Goal: Task Accomplishment & Management: Manage account settings

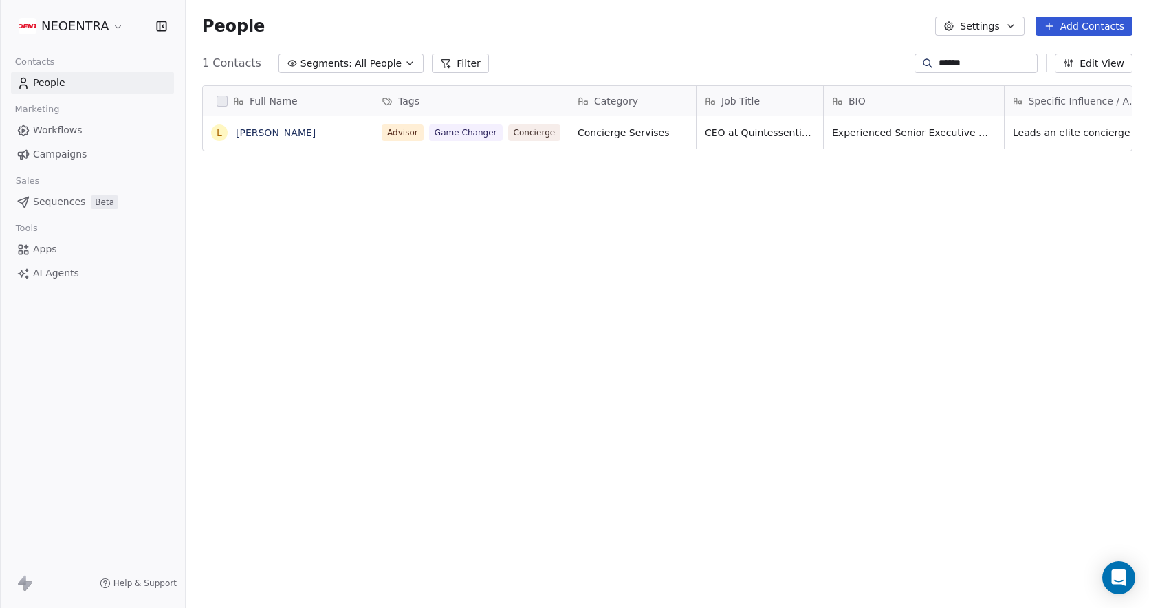
scroll to position [535, 964]
click at [915, 66] on div "******" at bounding box center [976, 63] width 123 height 19
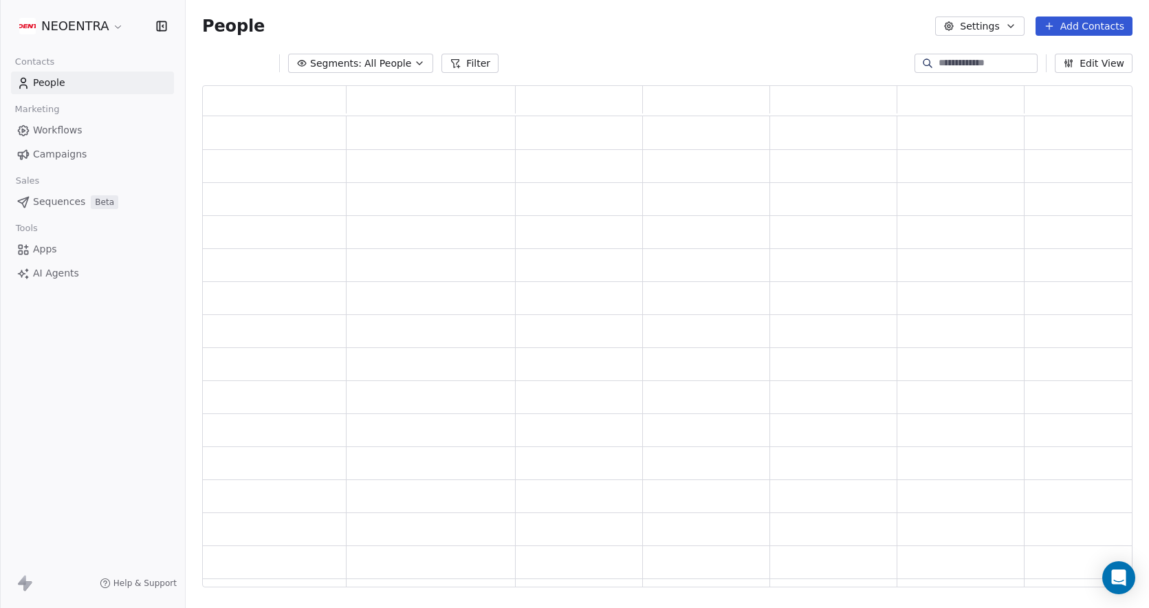
scroll to position [502, 931]
click at [790, 67] on div "Segments: All People Filter Edit View" at bounding box center [668, 63] width 964 height 22
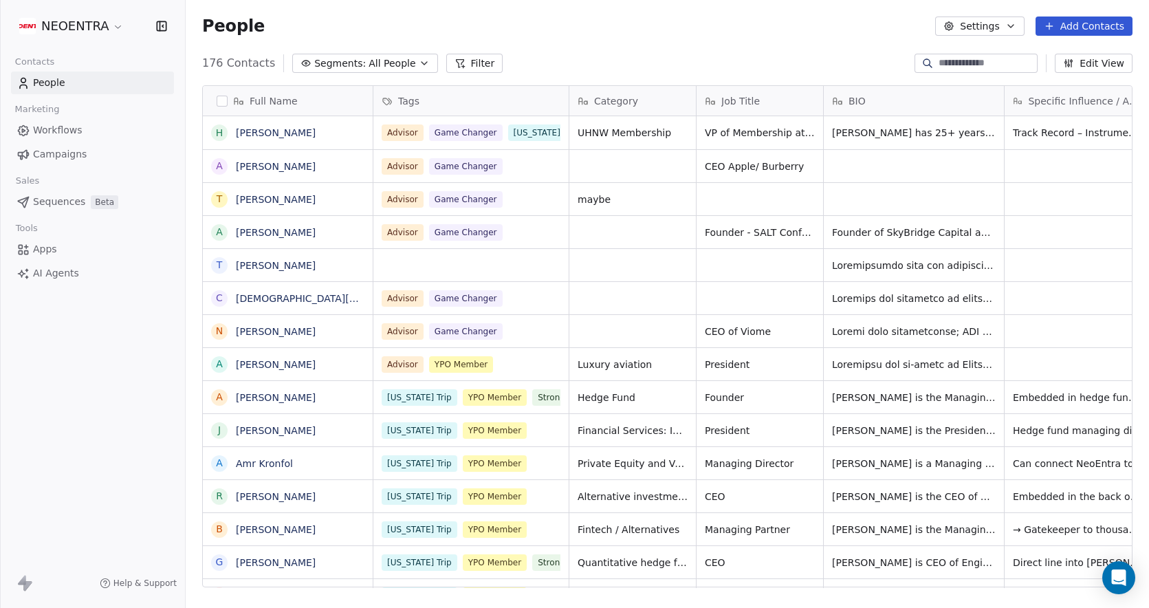
scroll to position [535, 964]
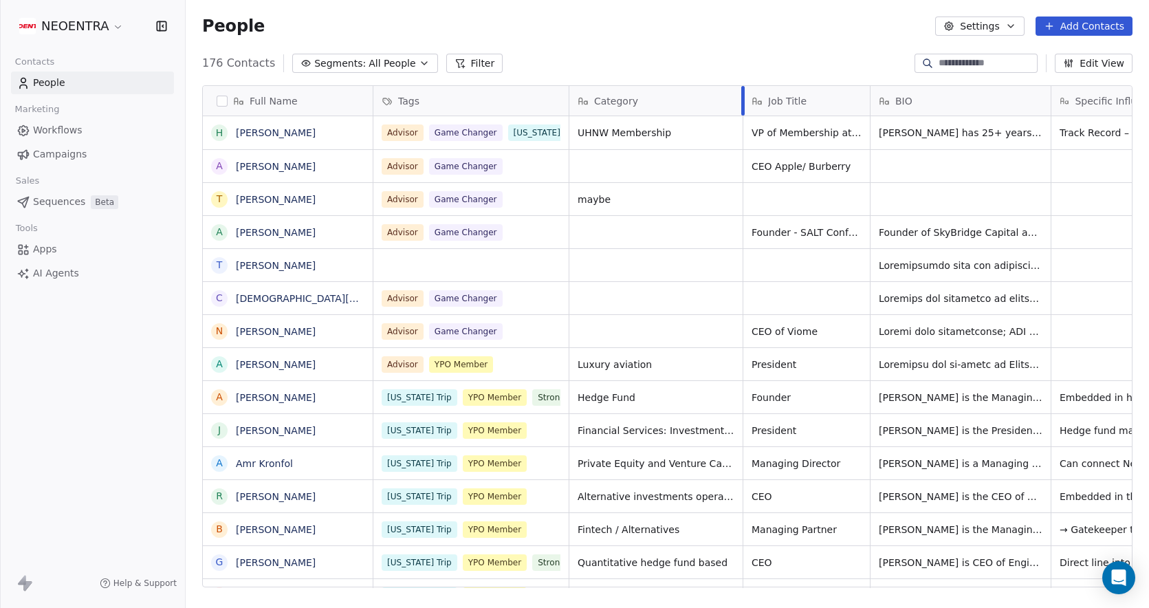
drag, startPoint x: 695, startPoint y: 100, endPoint x: 740, endPoint y: 107, distance: 46.0
click at [742, 107] on div at bounding box center [743, 101] width 3 height 30
click at [750, 39] on div "People Settings Add Contacts" at bounding box center [668, 26] width 964 height 52
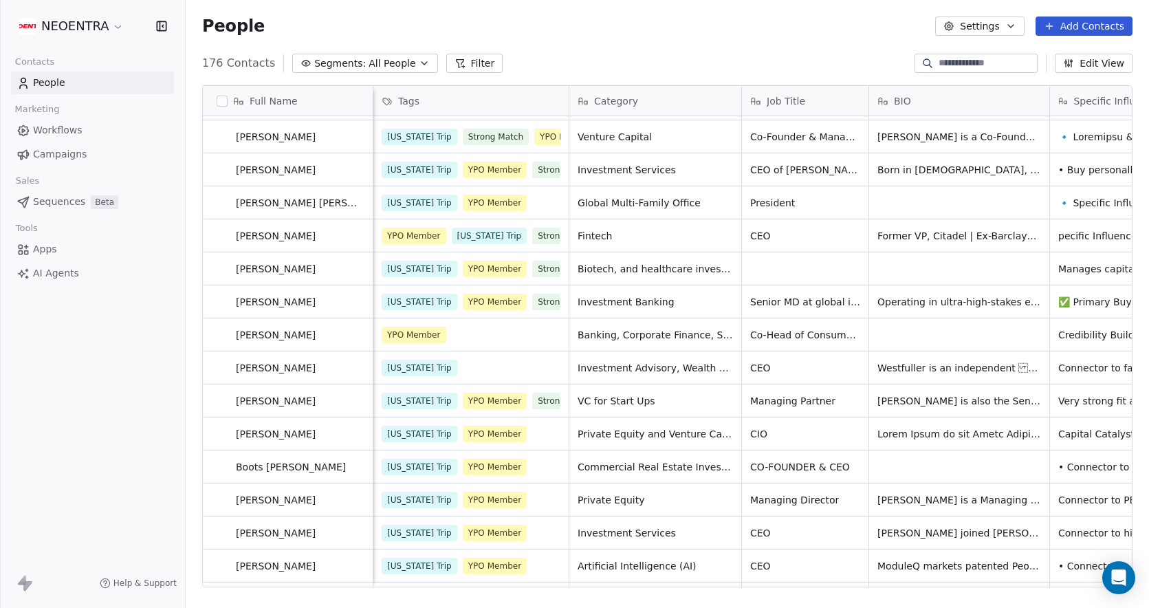
scroll to position [0, 0]
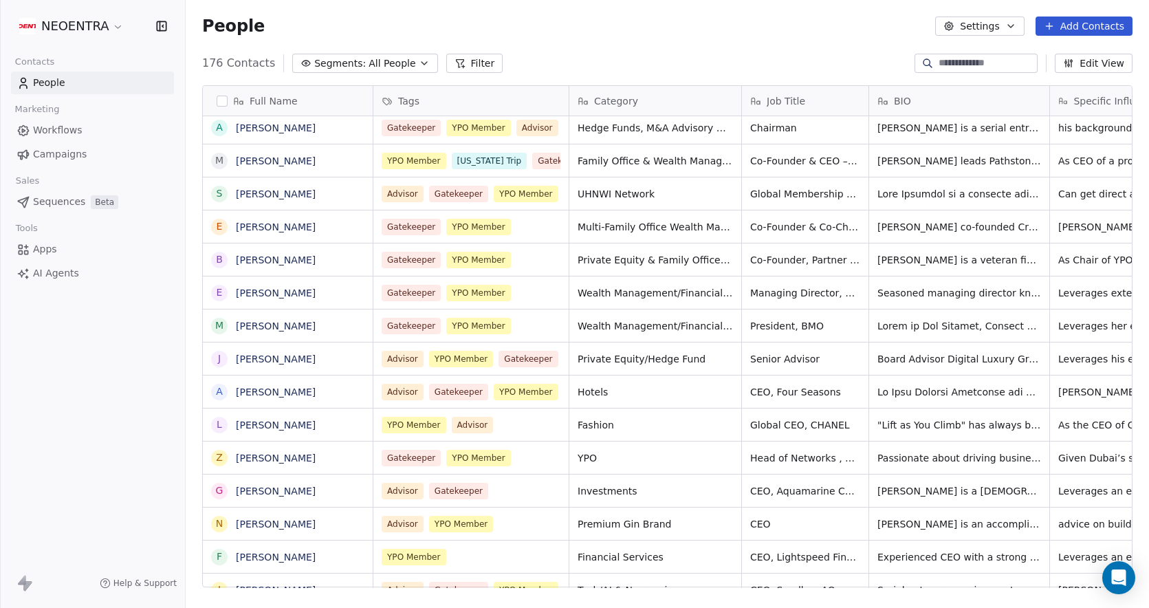
click at [54, 358] on div "NEOENTRA Contacts People Marketing Workflows Campaigns Sales Sequences Beta Too…" at bounding box center [92, 304] width 185 height 608
click at [380, 67] on span "All People" at bounding box center [392, 63] width 47 height 14
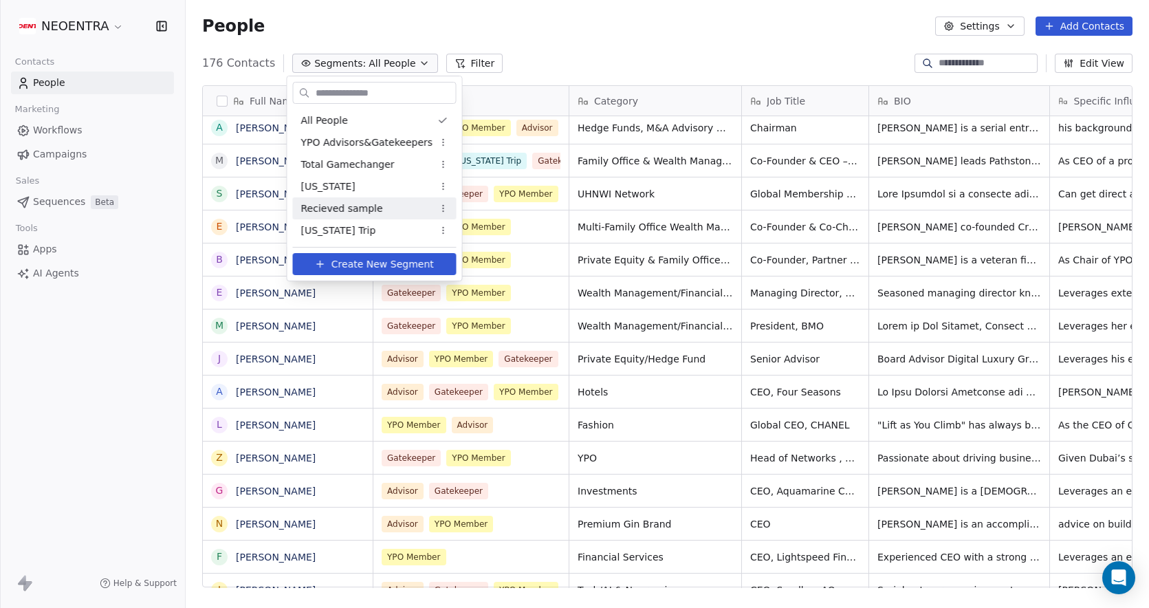
click at [340, 208] on span "Recieved sample" at bounding box center [342, 209] width 82 height 14
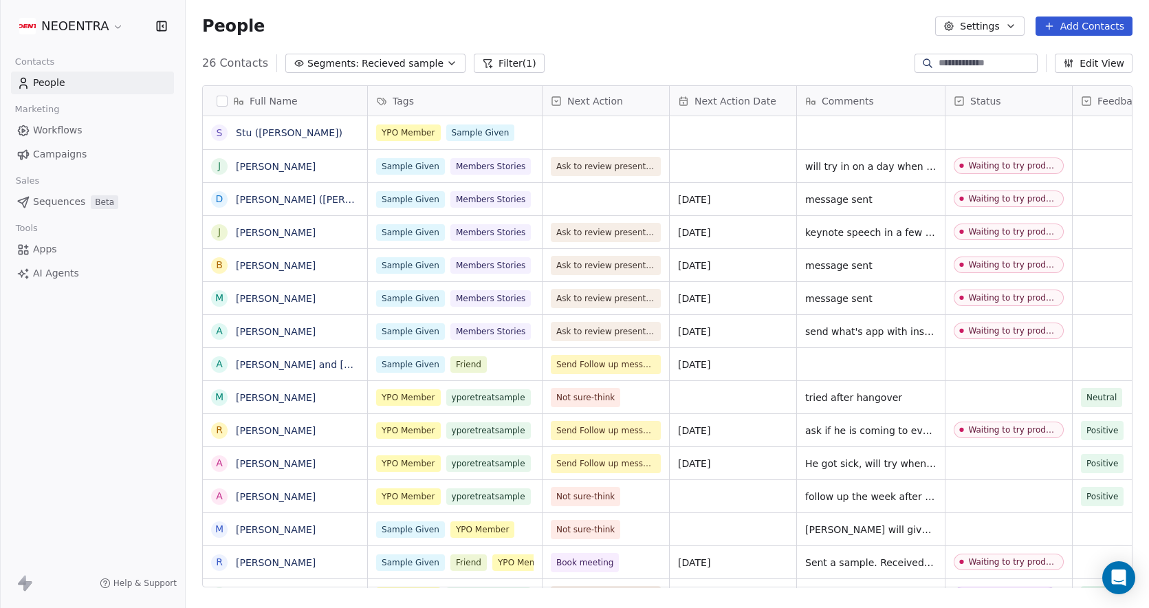
scroll to position [535, 964]
click at [72, 484] on div "NEOENTRA Contacts People Marketing Workflows Campaigns Sales Sequences Beta Too…" at bounding box center [92, 304] width 185 height 608
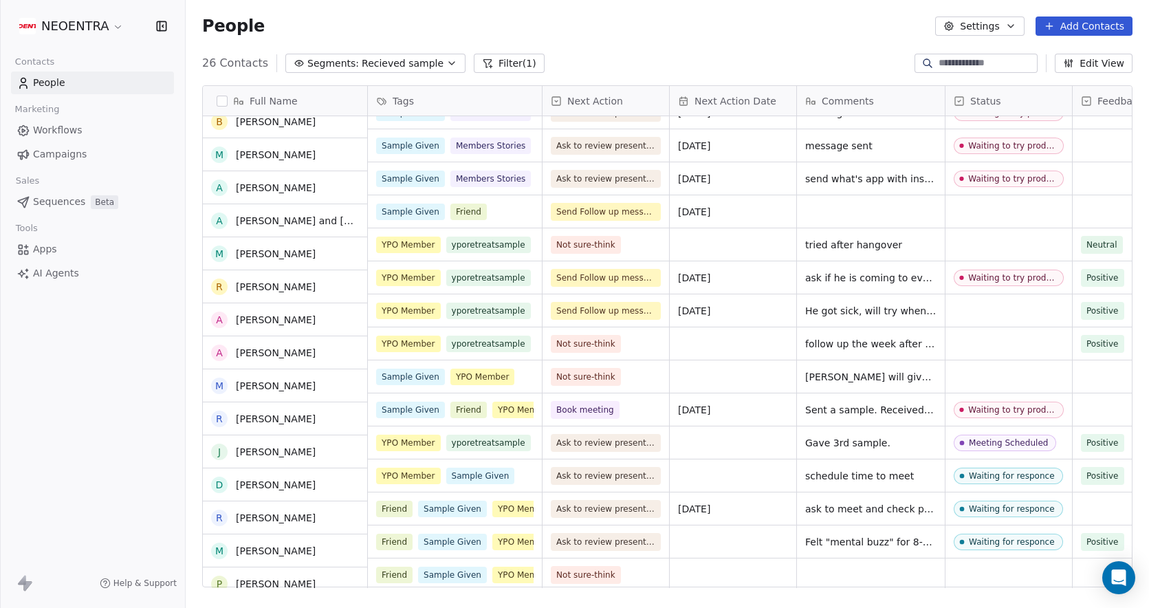
scroll to position [153, 0]
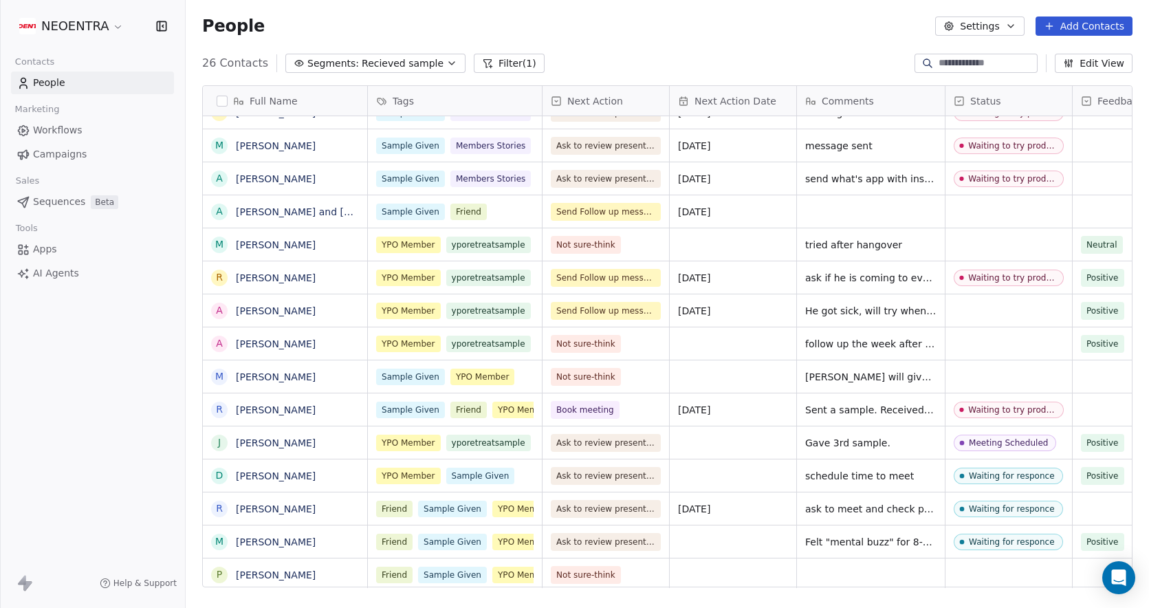
click at [651, 58] on div "26 Contacts Segments: Recieved sample Filter (1) Edit View" at bounding box center [668, 63] width 964 height 22
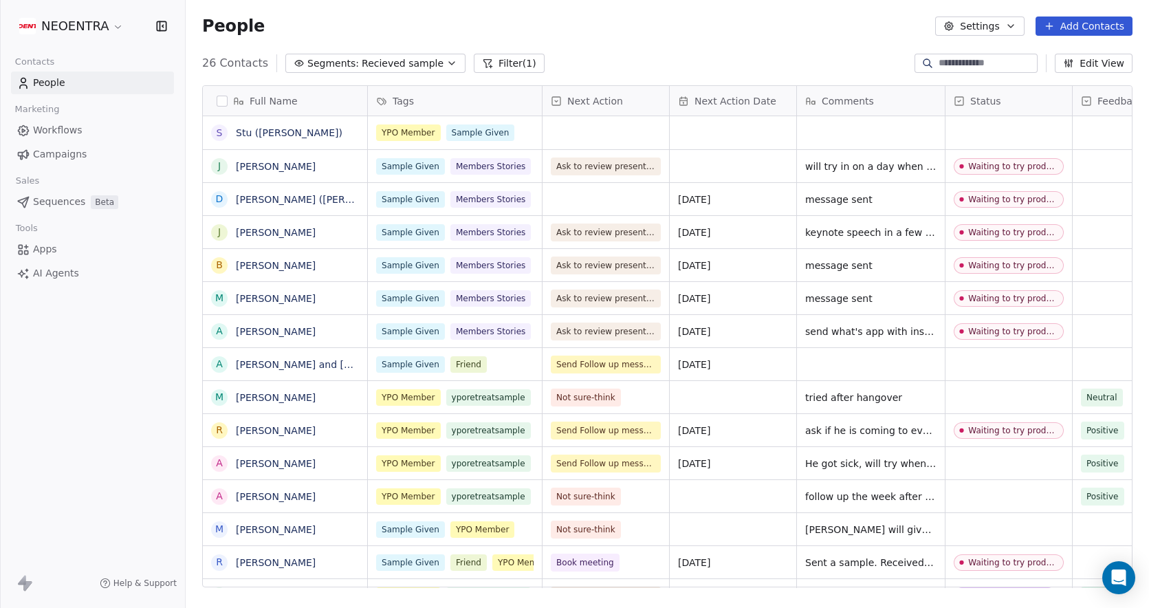
scroll to position [0, 0]
click at [192, 373] on div "Full Name S Stu ([PERSON_NAME]) J [PERSON_NAME] D [PERSON_NAME] (Mia's husband)…" at bounding box center [668, 341] width 964 height 535
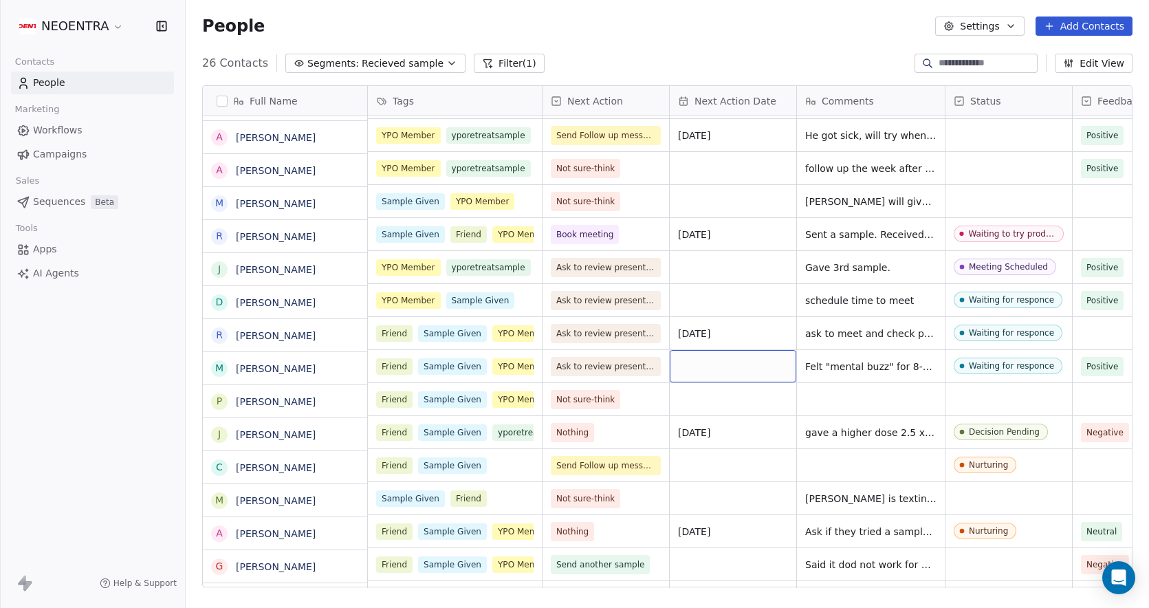
scroll to position [328, 0]
